Goal: Task Accomplishment & Management: Manage account settings

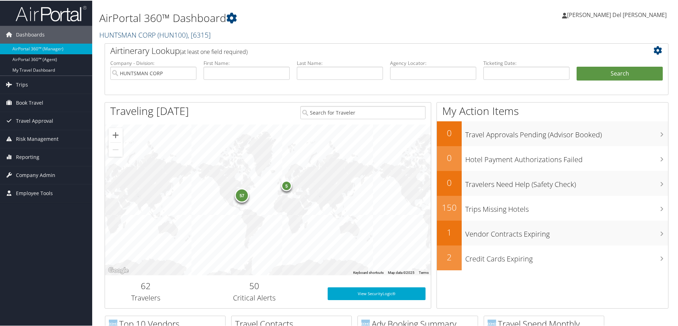
drag, startPoint x: 182, startPoint y: 31, endPoint x: 176, endPoint y: 34, distance: 6.4
click at [181, 30] on span "( HUN100 )" at bounding box center [172, 34] width 30 height 10
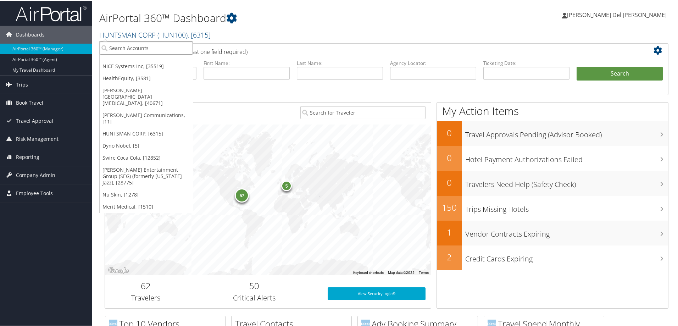
click at [119, 47] on input "search" at bounding box center [146, 47] width 93 height 13
type input "Extra Spac"
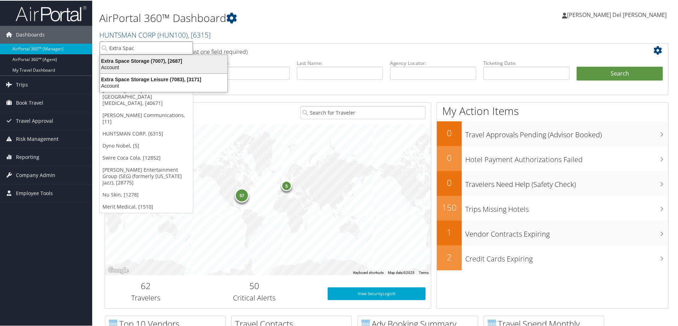
click at [123, 58] on div "Extra Space Storage (7007), [2687]" at bounding box center [164, 60] width 136 height 6
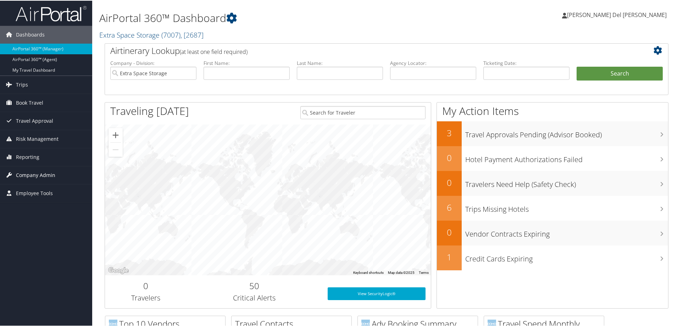
click at [35, 175] on span "Company Admin" at bounding box center [35, 175] width 39 height 18
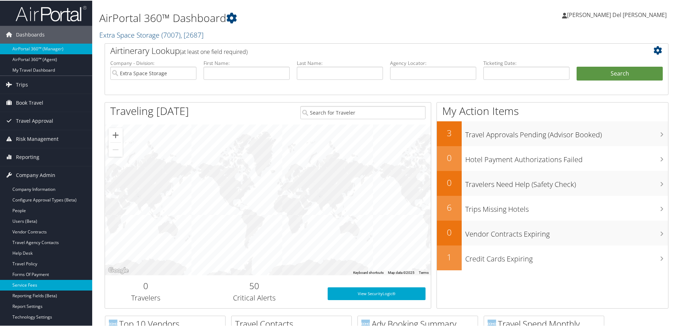
click at [34, 285] on link "Service Fees" at bounding box center [46, 284] width 92 height 11
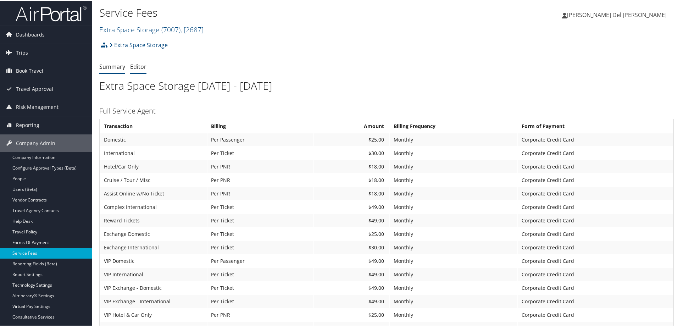
click at [137, 69] on link "Editor" at bounding box center [138, 66] width 16 height 8
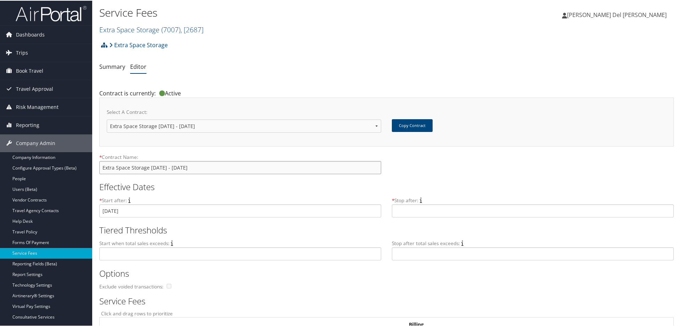
click at [188, 172] on input "Extra Space Storage [DATE] - [DATE]" at bounding box center [240, 166] width 282 height 13
click at [373, 126] on select "Extra Space pricing 2015 Extra Space pricing 2015 Extra Space Storage Extra Spa…" at bounding box center [244, 125] width 274 height 13
select select "new"
click at [107, 119] on select "Extra Space pricing 2015 Extra Space pricing 2015 Extra Space Storage Extra Spa…" at bounding box center [244, 125] width 274 height 13
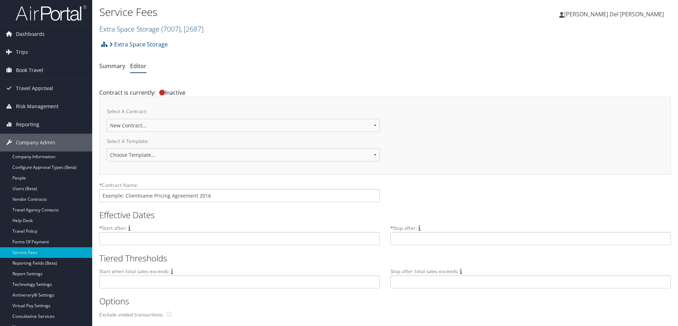
scroll to position [71, 0]
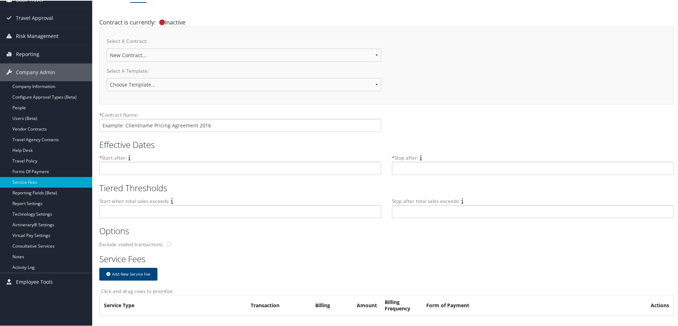
select select "22226"
click at [107, 77] on select "Choose Template... 2018 IUC-PG Pricing Agreement Sales Pricing 2020 - Under $1M…" at bounding box center [244, 83] width 274 height 13
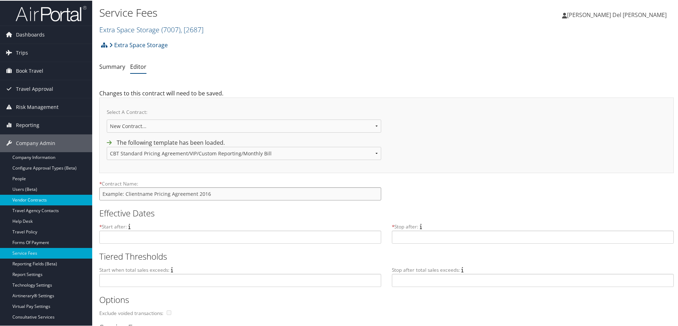
drag, startPoint x: 220, startPoint y: 195, endPoint x: 74, endPoint y: 199, distance: 145.8
type input "Extra Space Storage renewal till [DATE]"
click at [144, 234] on input "text" at bounding box center [240, 236] width 282 height 13
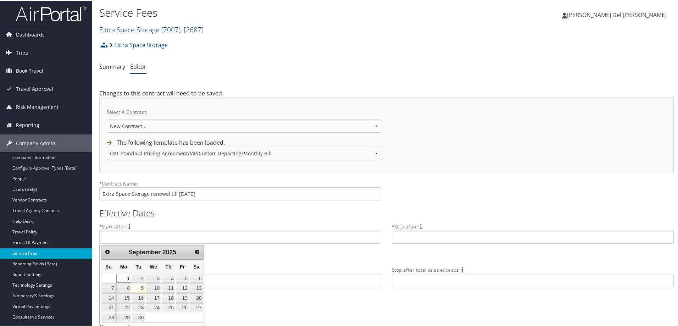
click at [127, 278] on link "1" at bounding box center [123, 277] width 15 height 9
type input "[DATE]"
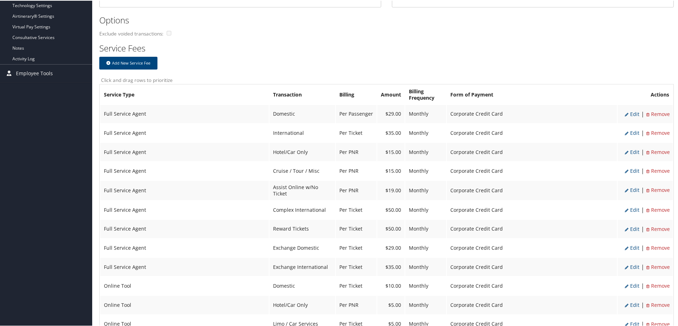
scroll to position [284, 0]
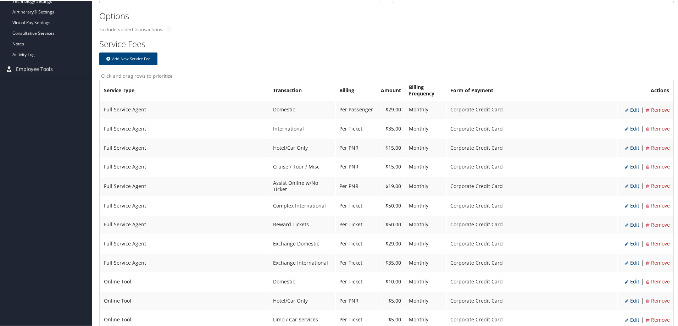
click at [632, 113] on li "Edit" at bounding box center [632, 109] width 15 height 9
select select "2"
type input "29.0"
select select "20"
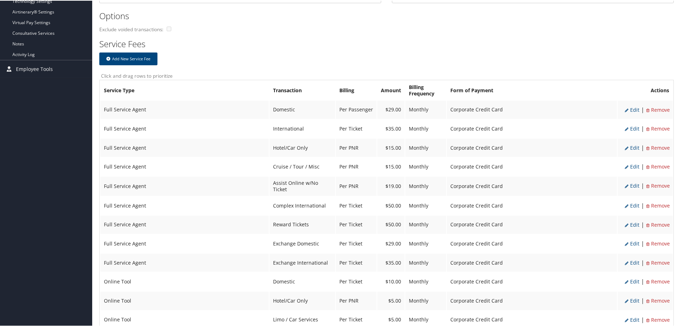
select select "2"
select select "6"
select select "2"
select select "20"
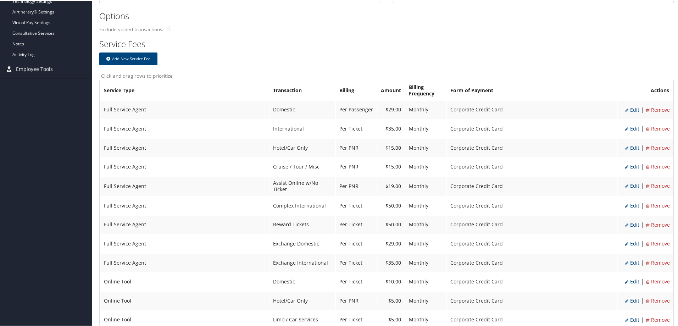
select select "2"
select select "6"
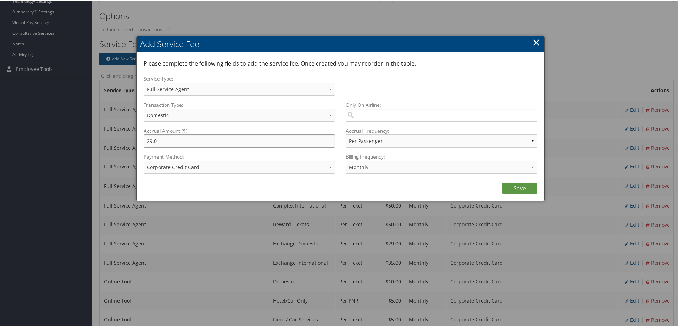
drag, startPoint x: 152, startPoint y: 139, endPoint x: 148, endPoint y: 139, distance: 3.6
click at [148, 139] on input "29.0" at bounding box center [239, 140] width 191 height 13
type input "25.0"
click at [515, 186] on link "Save" at bounding box center [519, 187] width 35 height 11
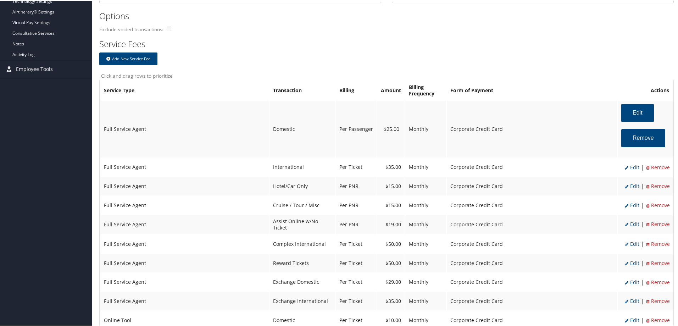
click at [632, 167] on span "Edit" at bounding box center [632, 166] width 15 height 7
select select "14"
type input "35.0"
select select "4"
select select "2"
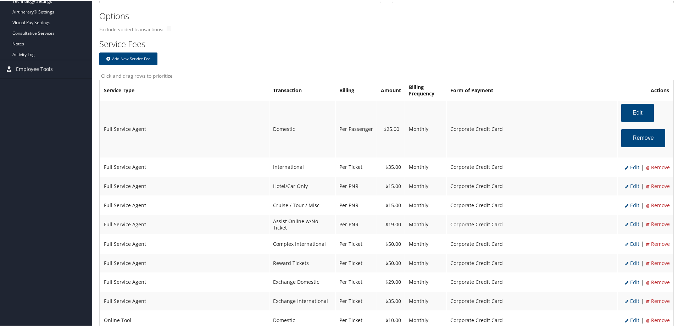
select select "14"
select select "4"
select select "2"
select select "6"
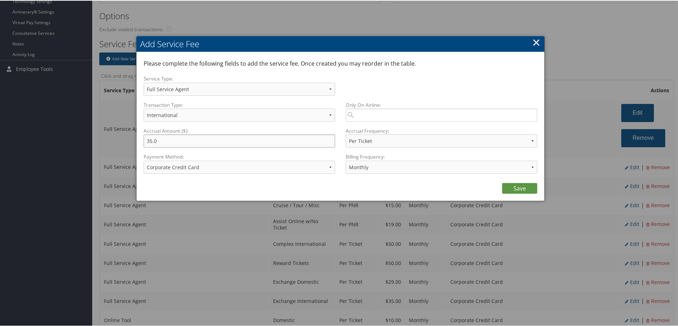
click at [149, 140] on input "35.0" at bounding box center [239, 140] width 191 height 13
type input "30.0"
click at [523, 186] on link "Save" at bounding box center [519, 187] width 35 height 11
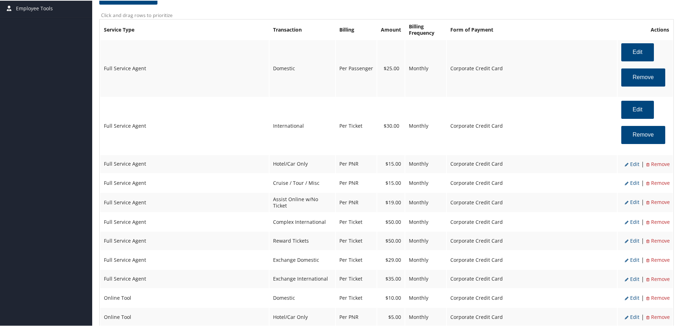
scroll to position [355, 0]
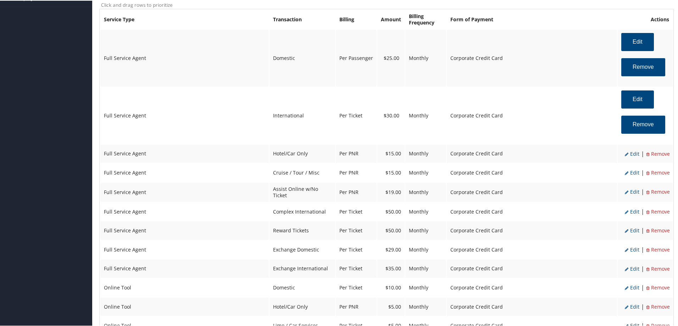
click at [630, 153] on span "Edit" at bounding box center [632, 153] width 15 height 7
select select "6"
type input "15.0"
select select "2"
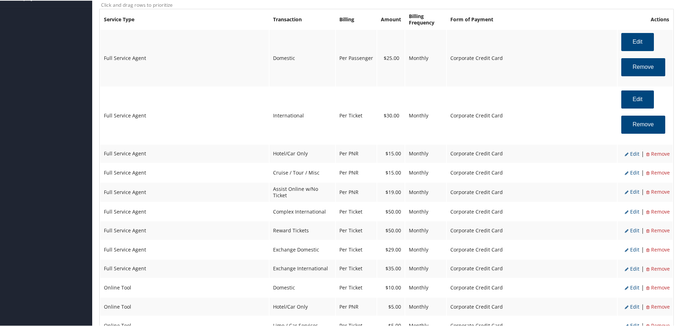
select select "6"
select select "2"
select select "6"
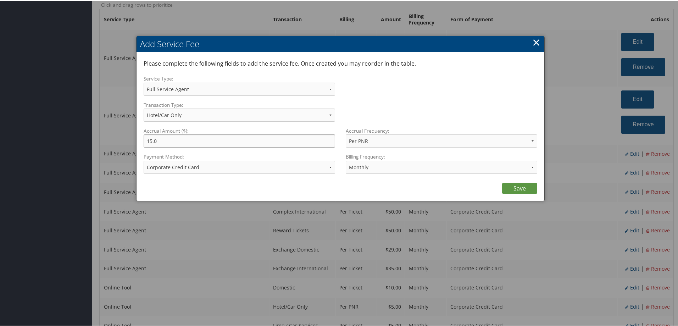
drag, startPoint x: 151, startPoint y: 143, endPoint x: 147, endPoint y: 141, distance: 3.8
click at [148, 141] on input "15.0" at bounding box center [239, 140] width 191 height 13
type input "18.0"
drag, startPoint x: 528, startPoint y: 184, endPoint x: 522, endPoint y: 178, distance: 8.5
click at [524, 180] on div "Save" at bounding box center [341, 186] width 394 height 14
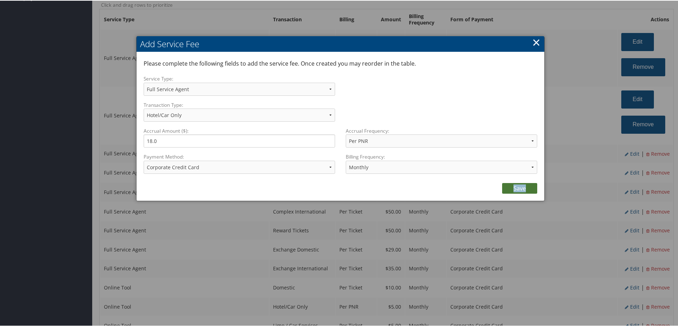
click at [518, 190] on link "Save" at bounding box center [519, 187] width 35 height 11
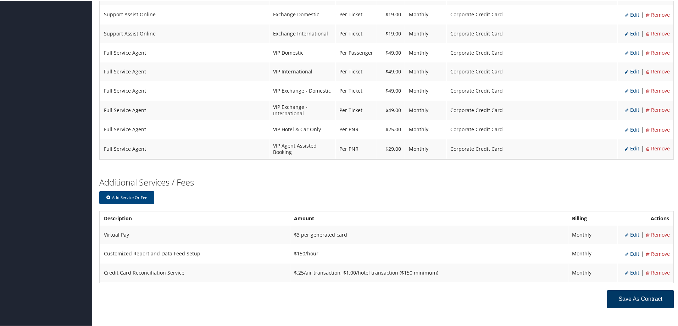
scroll to position [865, 0]
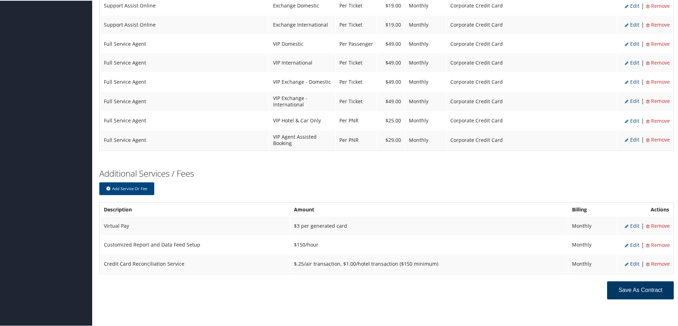
drag, startPoint x: 620, startPoint y: 289, endPoint x: 593, endPoint y: 286, distance: 27.0
click at [619, 289] on button "Save as Contract" at bounding box center [640, 289] width 67 height 18
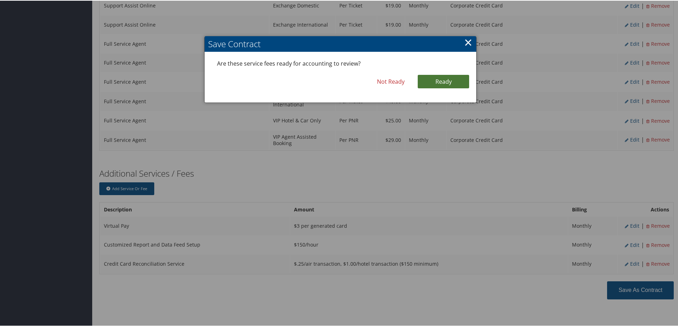
click at [443, 81] on link "Ready" at bounding box center [443, 80] width 51 height 13
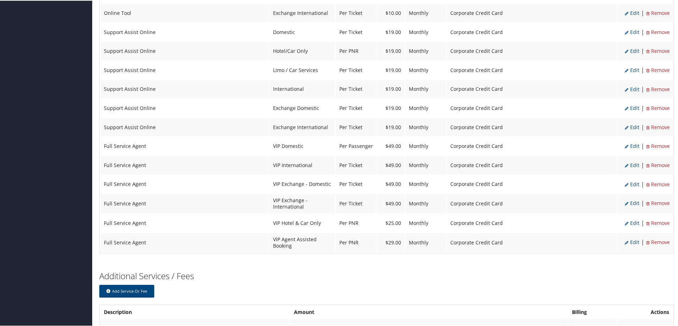
scroll to position [727, 0]
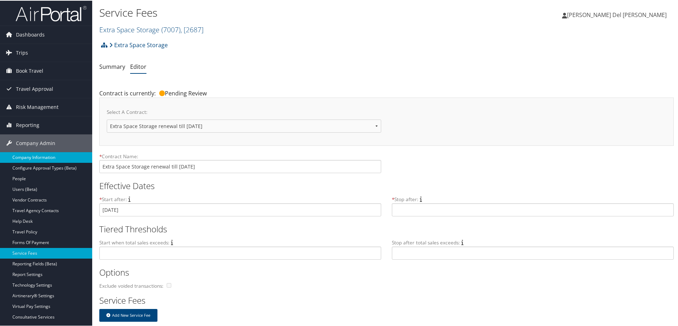
click at [28, 157] on link "Company Information" at bounding box center [46, 156] width 92 height 11
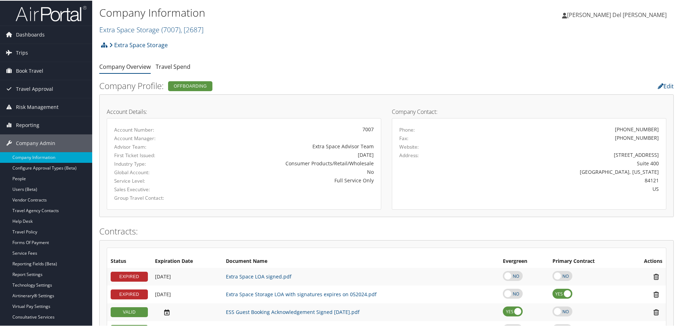
scroll to position [142, 0]
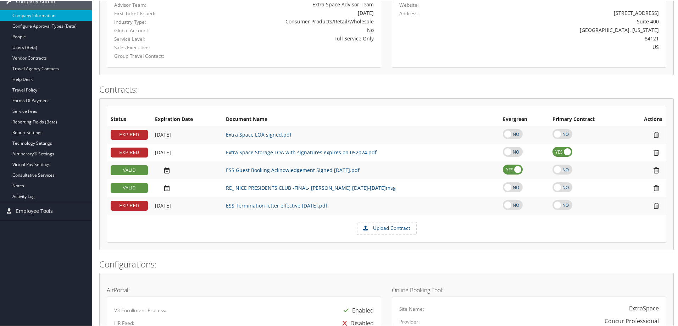
click at [378, 225] on label "Upload Contract" at bounding box center [386, 228] width 58 height 12
click at [0, 0] on input "Upload Contract" at bounding box center [0, 0] width 0 height 0
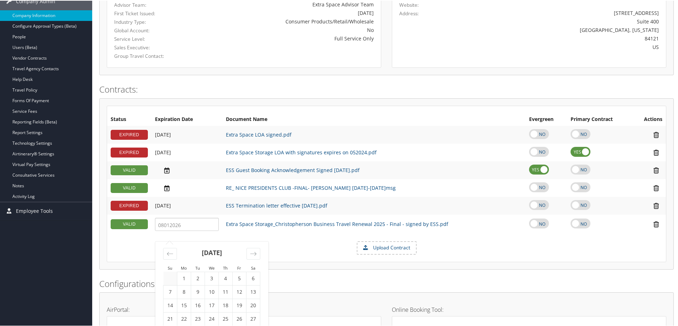
type input "08012026"
click at [456, 222] on td "Extra Space Storage_Christopherson Business Travel Renewal 2025 - Final - signe…" at bounding box center [373, 223] width 303 height 19
click at [166, 224] on icon at bounding box center [167, 222] width 12 height 7
click at [173, 254] on icon "Move backward to switch to the previous month." at bounding box center [170, 253] width 7 height 7
drag, startPoint x: 238, startPoint y: 277, endPoint x: 195, endPoint y: 243, distance: 54.2
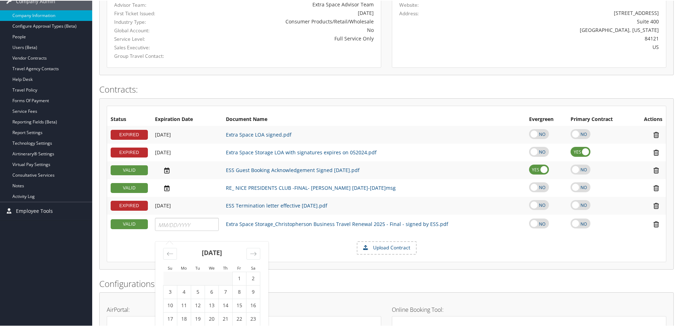
click at [236, 275] on td "1" at bounding box center [240, 277] width 14 height 13
type input "[DATE]"
click at [188, 222] on div "[DATE]" at bounding box center [187, 222] width 64 height 6
click at [254, 252] on icon "Move forward to switch to the next month." at bounding box center [253, 253] width 7 height 7
click at [253, 252] on icon "Move forward to switch to the next month." at bounding box center [253, 253] width 7 height 7
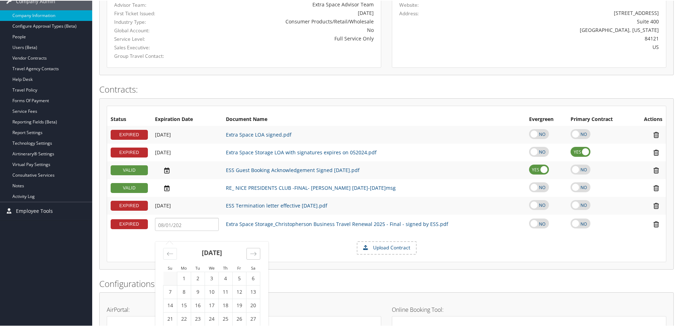
click at [252, 251] on icon "Move forward to switch to the next month." at bounding box center [253, 253] width 7 height 7
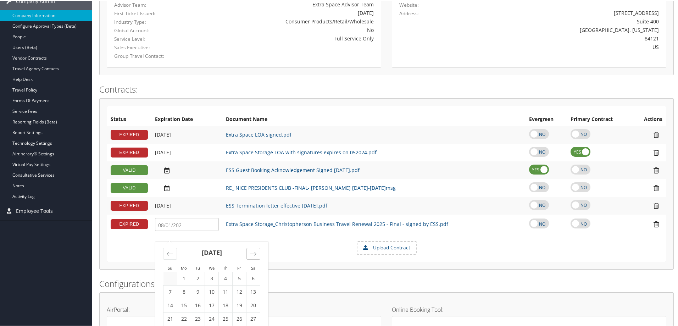
click at [252, 251] on icon "Move forward to switch to the next month." at bounding box center [253, 253] width 7 height 7
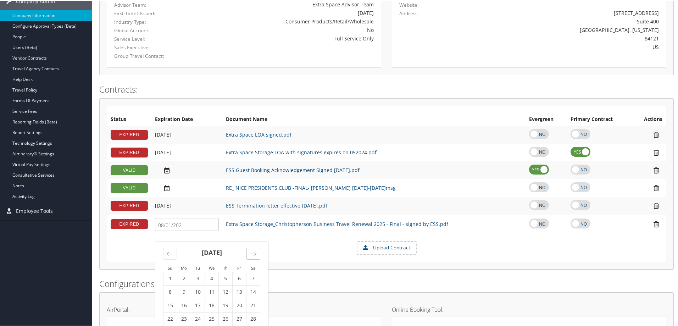
click at [252, 251] on icon "Move forward to switch to the next month." at bounding box center [253, 253] width 7 height 7
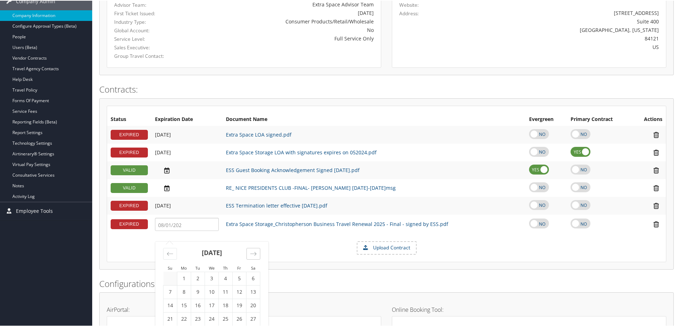
click at [252, 251] on icon "Move forward to switch to the next month." at bounding box center [253, 253] width 7 height 7
click at [251, 251] on icon "Move forward to switch to the next month." at bounding box center [253, 253] width 7 height 7
click at [251, 277] on td "1" at bounding box center [253, 277] width 14 height 13
type input "[DATE]"
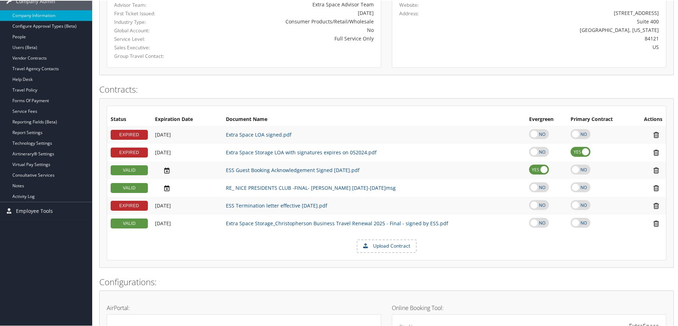
click at [534, 223] on label at bounding box center [539, 222] width 20 height 10
click at [534, 225] on input "checkbox" at bounding box center [535, 227] width 5 height 5
click at [530, 221] on label at bounding box center [539, 222] width 20 height 10
click at [533, 225] on input "checkbox" at bounding box center [535, 227] width 5 height 5
checkbox input "false"
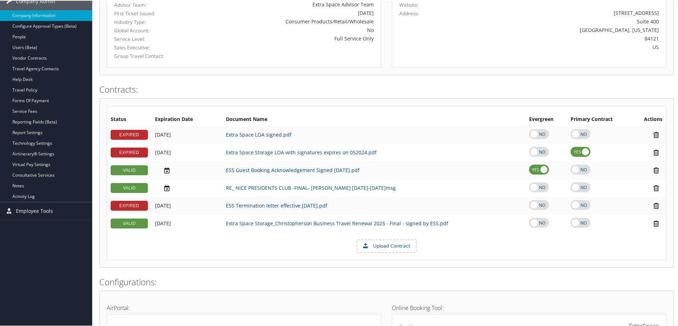
drag, startPoint x: 575, startPoint y: 220, endPoint x: 531, endPoint y: 228, distance: 44.2
click at [573, 221] on label at bounding box center [580, 222] width 20 height 10
click at [574, 225] on input "checkbox" at bounding box center [576, 227] width 5 height 5
checkbox input "true"
click at [529, 147] on label at bounding box center [539, 151] width 20 height 10
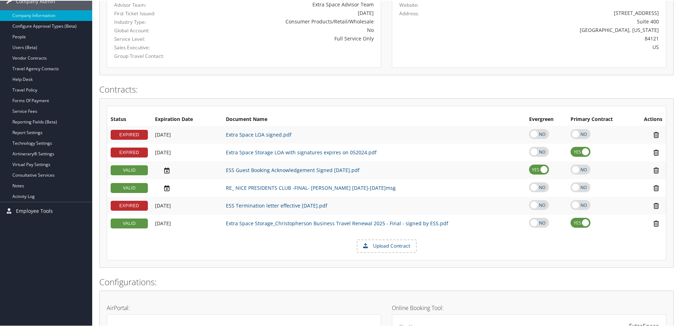
click at [533, 154] on input "checkbox" at bounding box center [535, 156] width 5 height 5
drag, startPoint x: 530, startPoint y: 151, endPoint x: 564, endPoint y: 148, distance: 33.5
click at [531, 151] on label at bounding box center [539, 151] width 20 height 10
click at [533, 154] on input "checkbox" at bounding box center [535, 156] width 5 height 5
checkbox input "false"
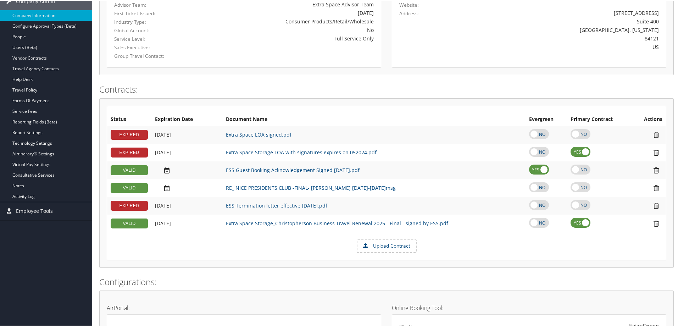
drag, startPoint x: 573, startPoint y: 151, endPoint x: 548, endPoint y: 164, distance: 28.6
click at [572, 150] on label at bounding box center [580, 151] width 20 height 10
click at [574, 154] on input "checkbox" at bounding box center [576, 156] width 5 height 5
checkbox input "false"
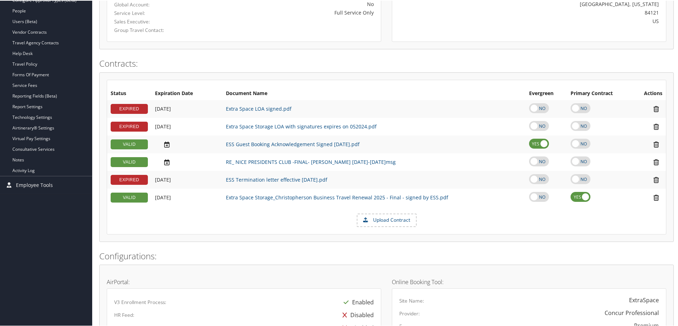
scroll to position [248, 0]
